Goal: Find specific page/section: Find specific page/section

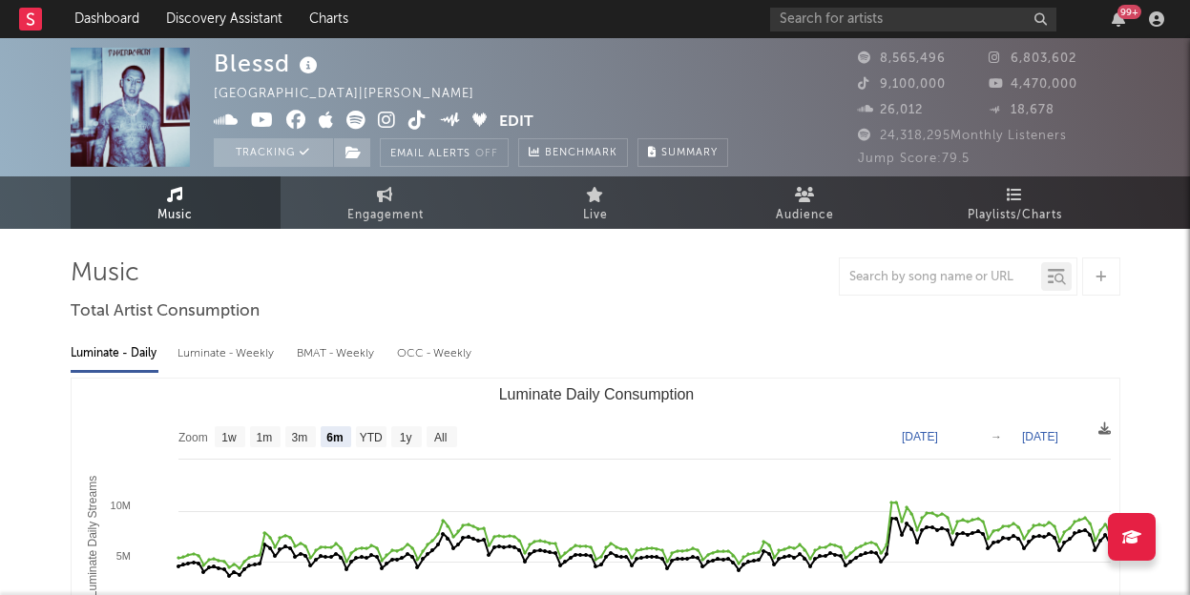
select select "6m"
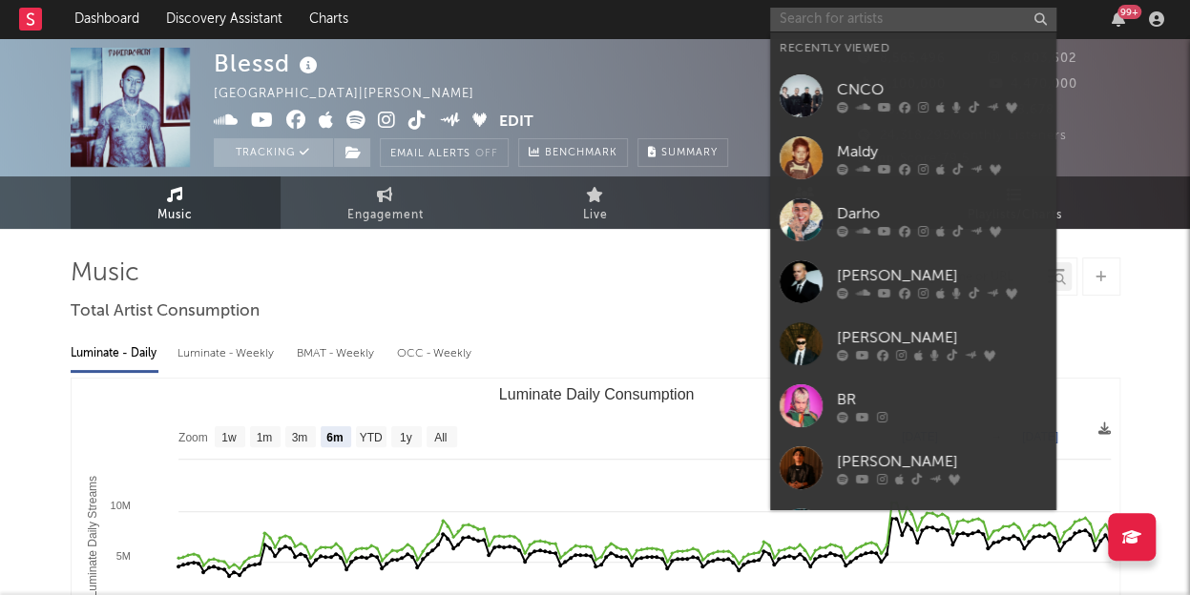
click at [862, 22] on input "text" at bounding box center [913, 20] width 286 height 24
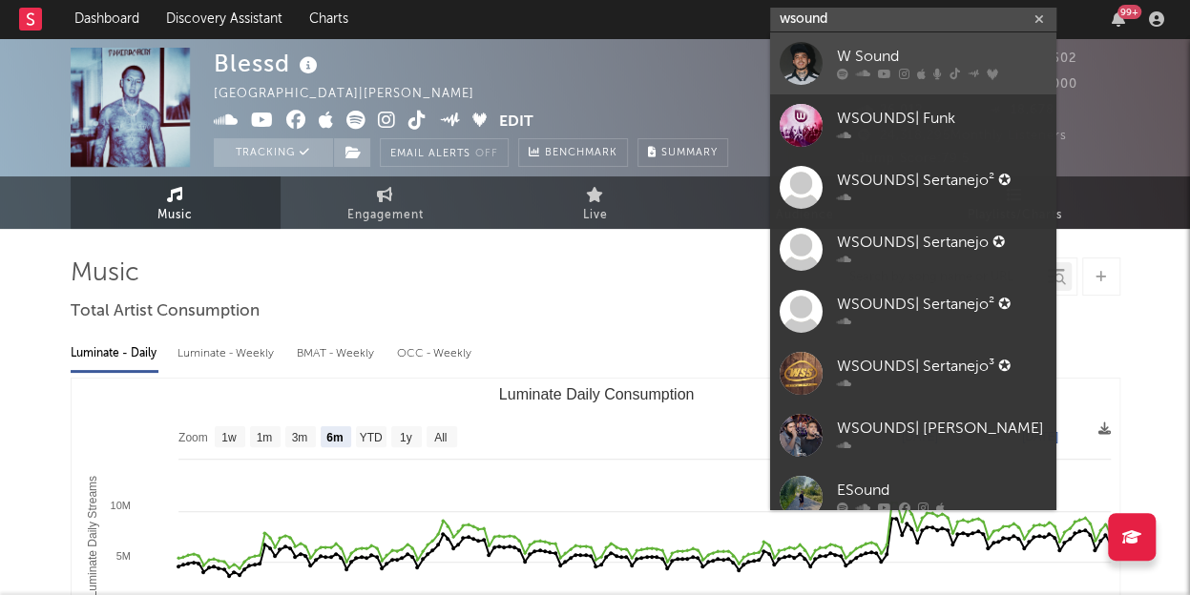
type input "wsound"
click at [844, 53] on div "W Sound" at bounding box center [942, 57] width 210 height 23
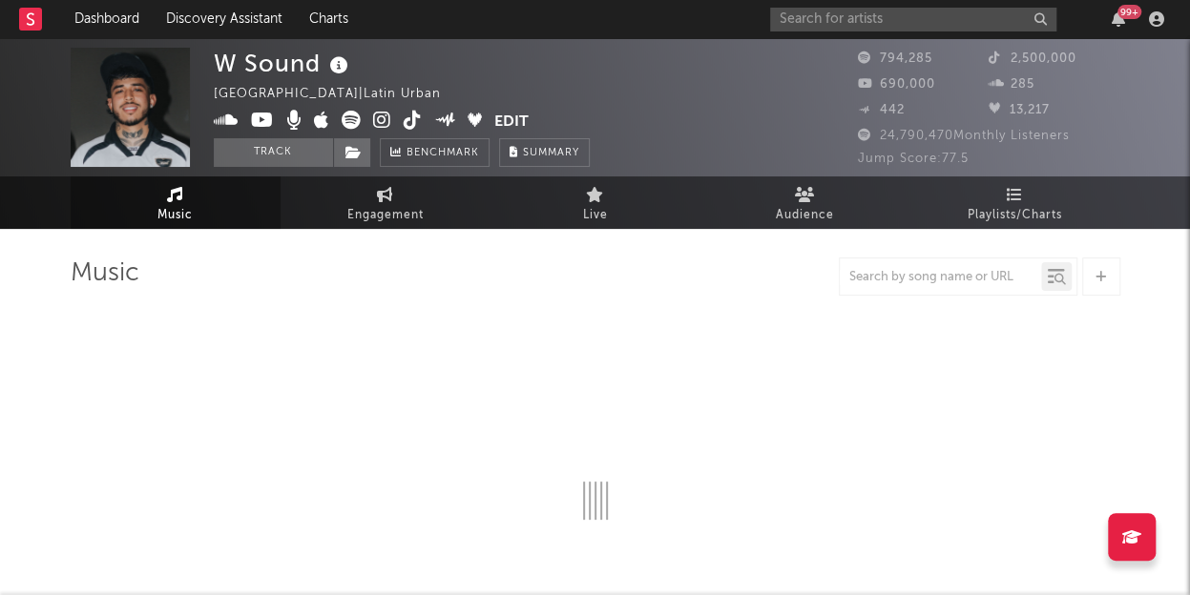
select select "6m"
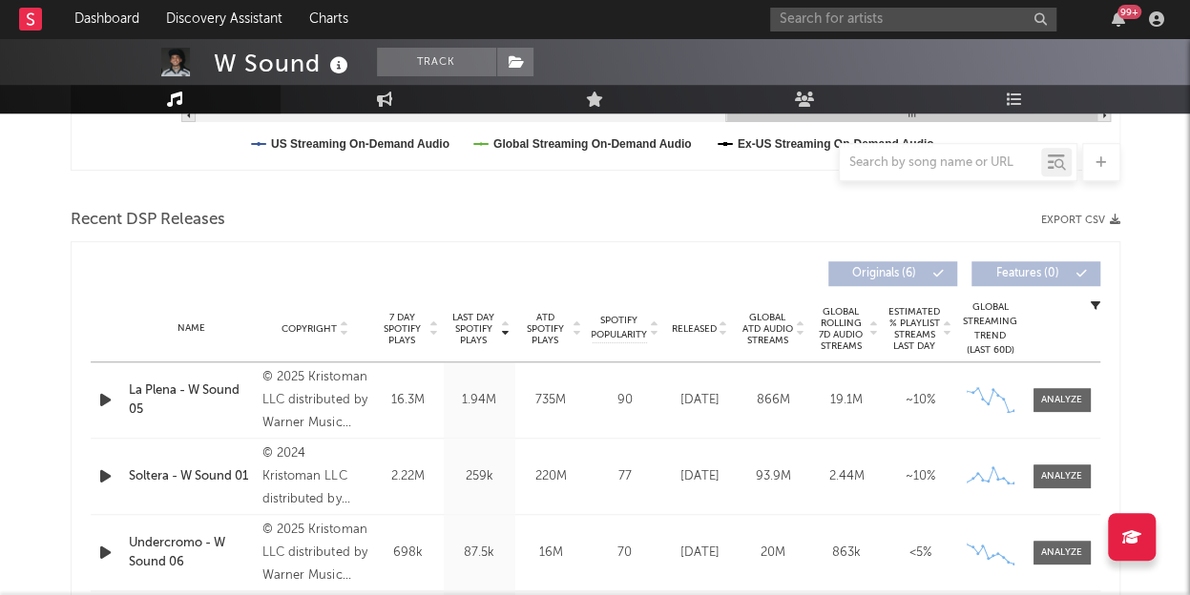
scroll to position [763, 0]
